Goal: Navigation & Orientation: Go to known website

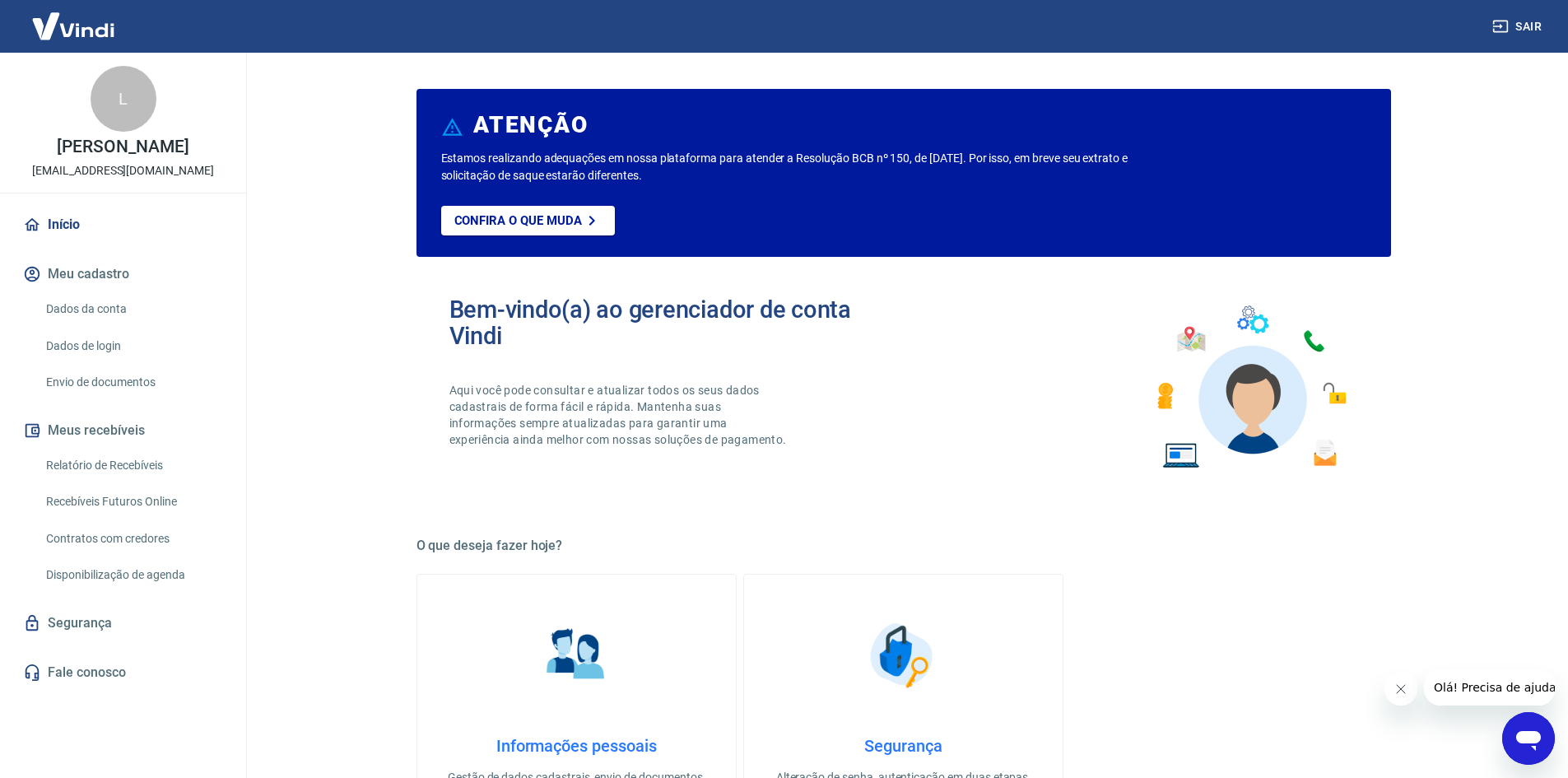
click at [1524, 731] on icon "Abrir janela de mensagens" at bounding box center [1529, 741] width 25 height 20
